Goal: Task Accomplishment & Management: Manage account settings

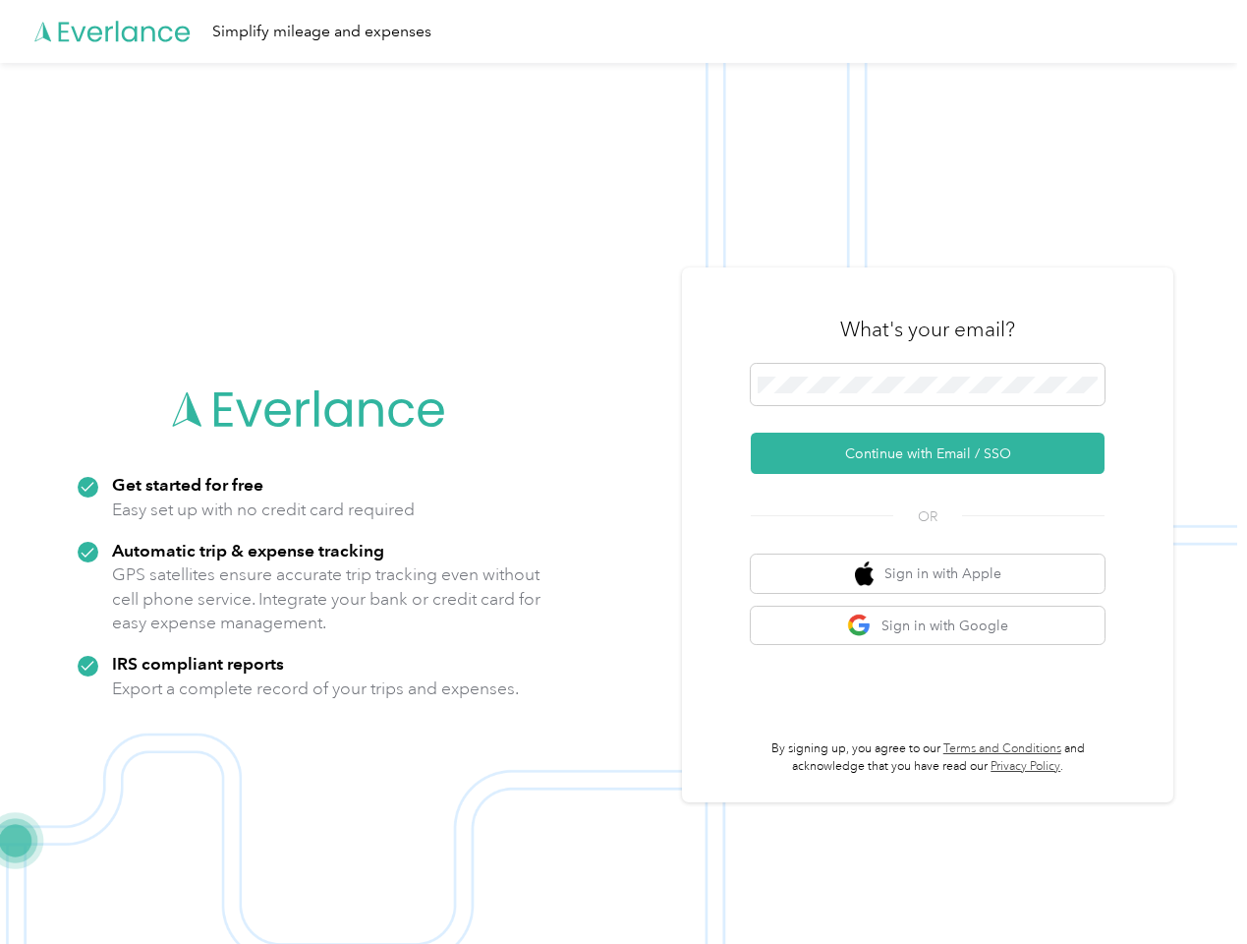
click at [623, 472] on img at bounding box center [619, 535] width 1238 height 944
click at [623, 31] on div "Simplify mileage and expenses" at bounding box center [619, 31] width 1238 height 63
click at [936, 453] on button "Continue with Email / SSO" at bounding box center [928, 453] width 354 height 41
click at [936, 573] on button "Sign in with Apple" at bounding box center [928, 573] width 354 height 38
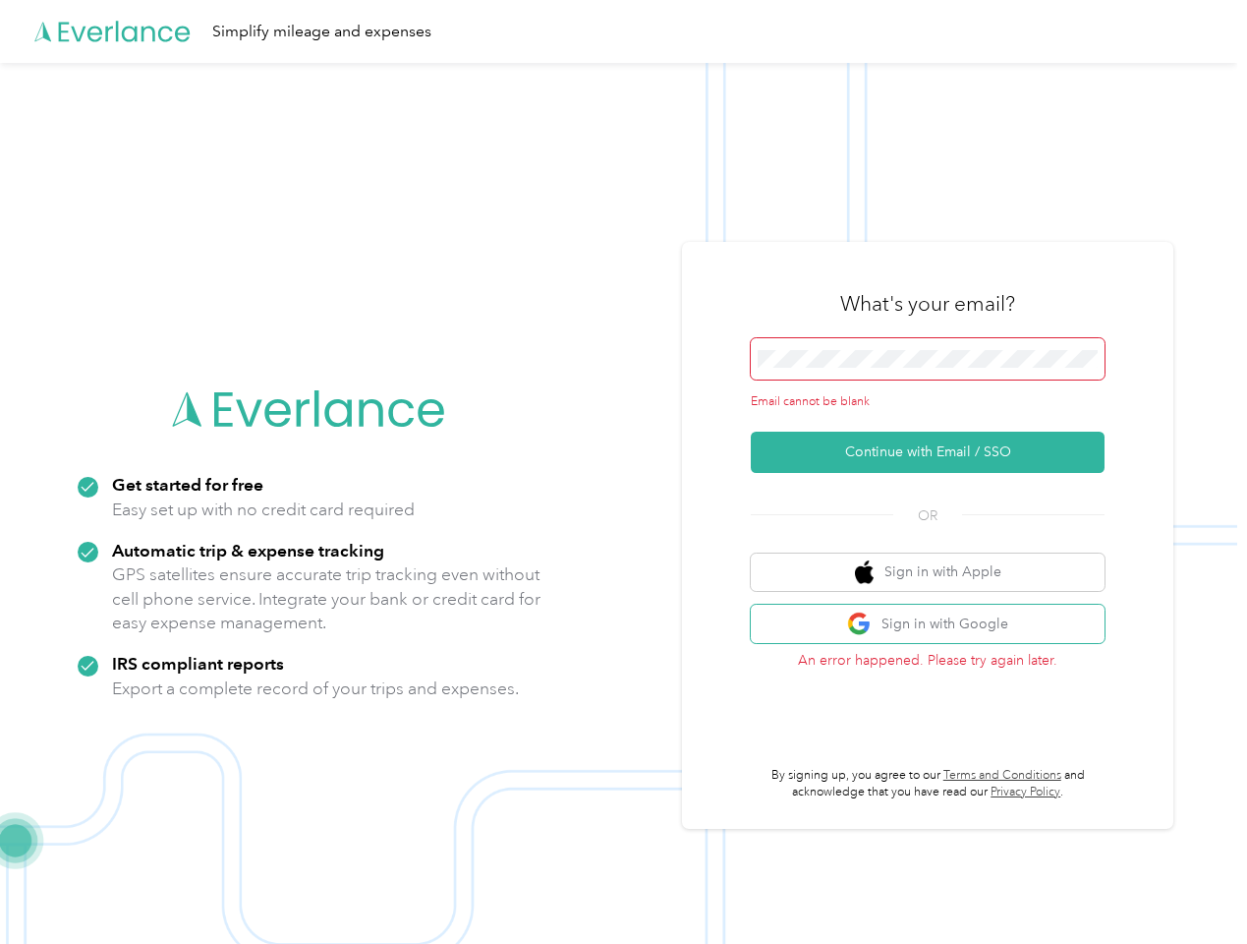
click at [936, 625] on button "Sign in with Google" at bounding box center [928, 624] width 354 height 38
